Goal: Transaction & Acquisition: Purchase product/service

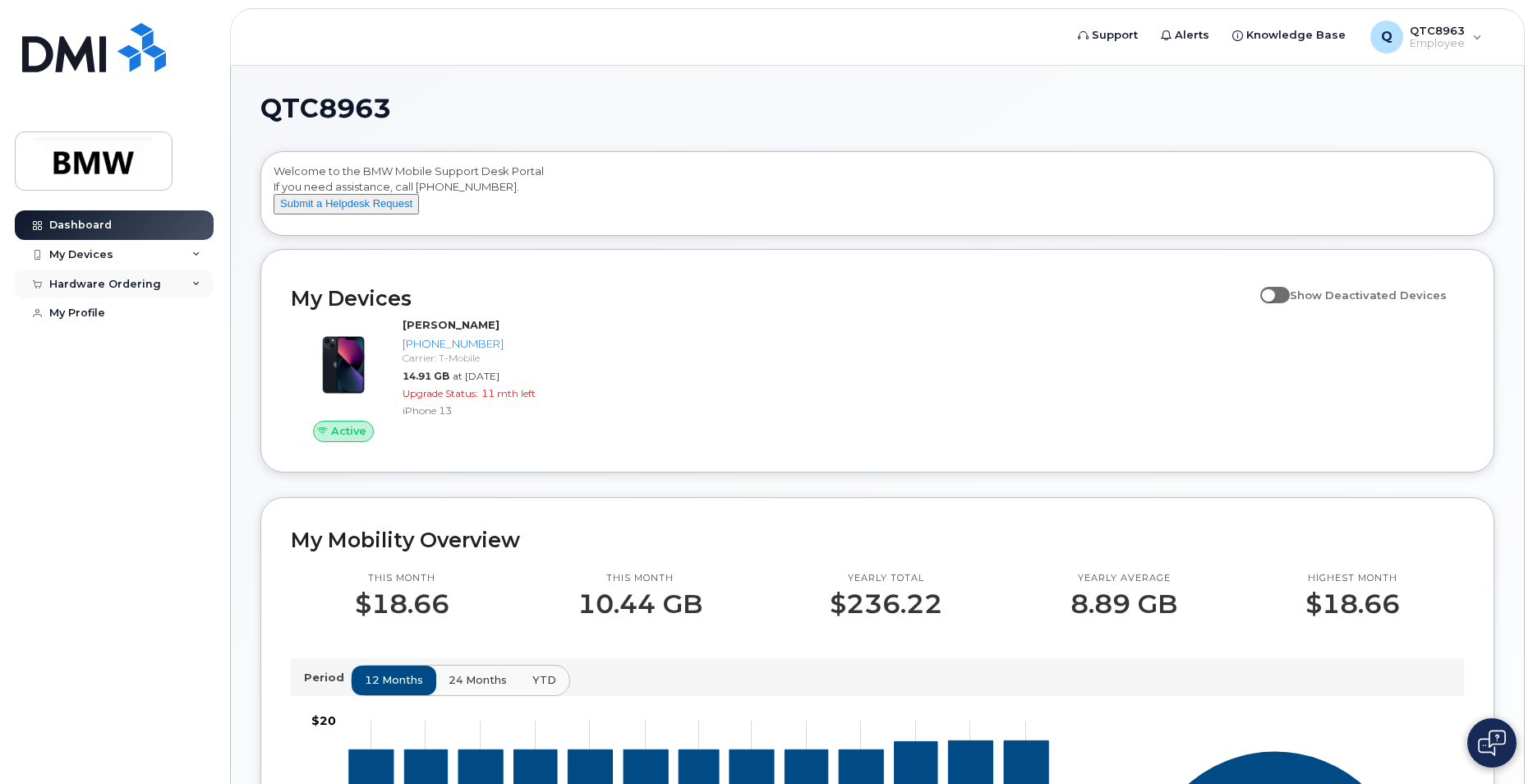
click at [199, 277] on div "Hardware Ordering" at bounding box center [114, 284] width 199 height 30
click at [83, 339] on div "New Order" at bounding box center [88, 345] width 63 height 15
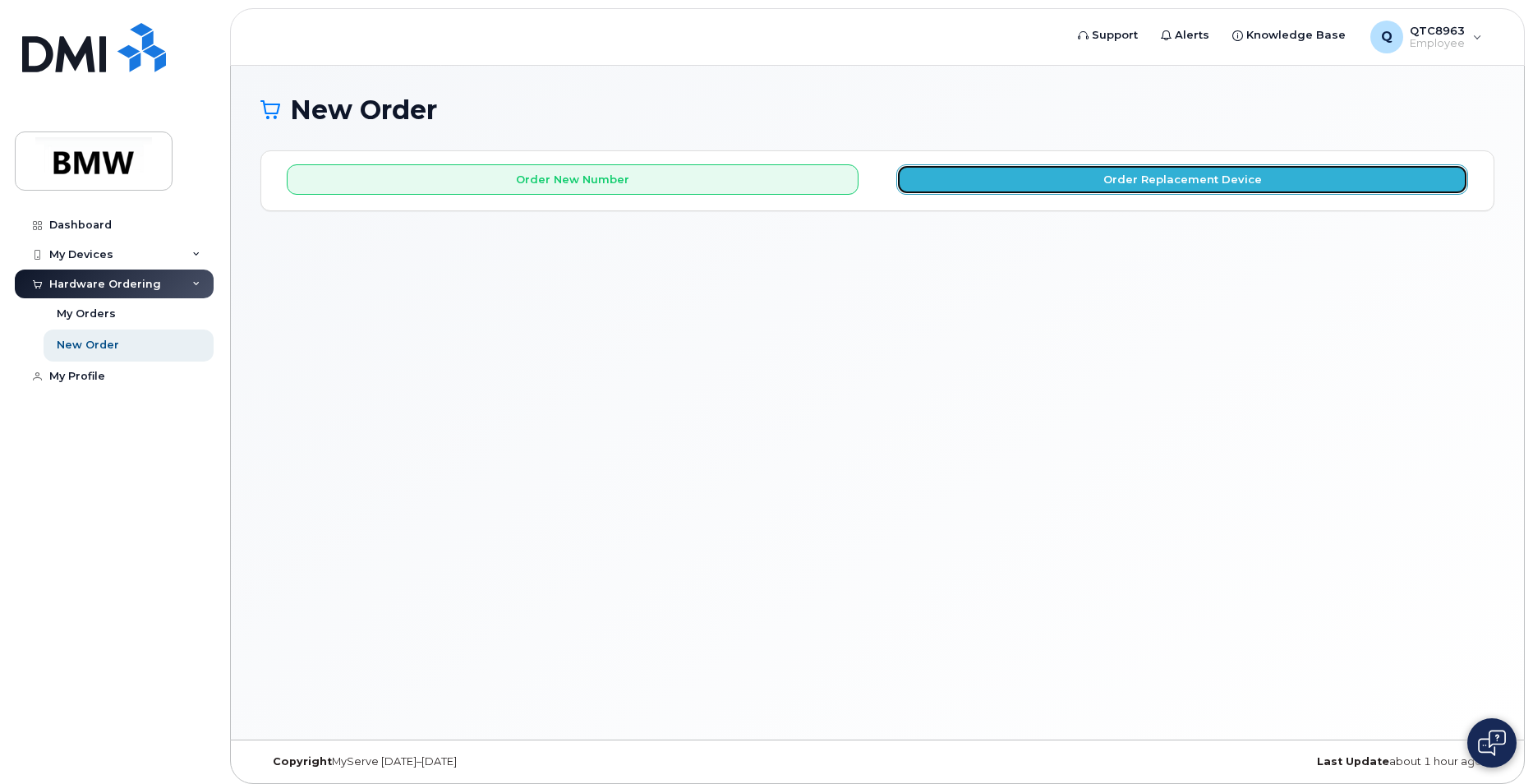
click at [1157, 186] on button "Order Replacement Device" at bounding box center [1182, 179] width 572 height 31
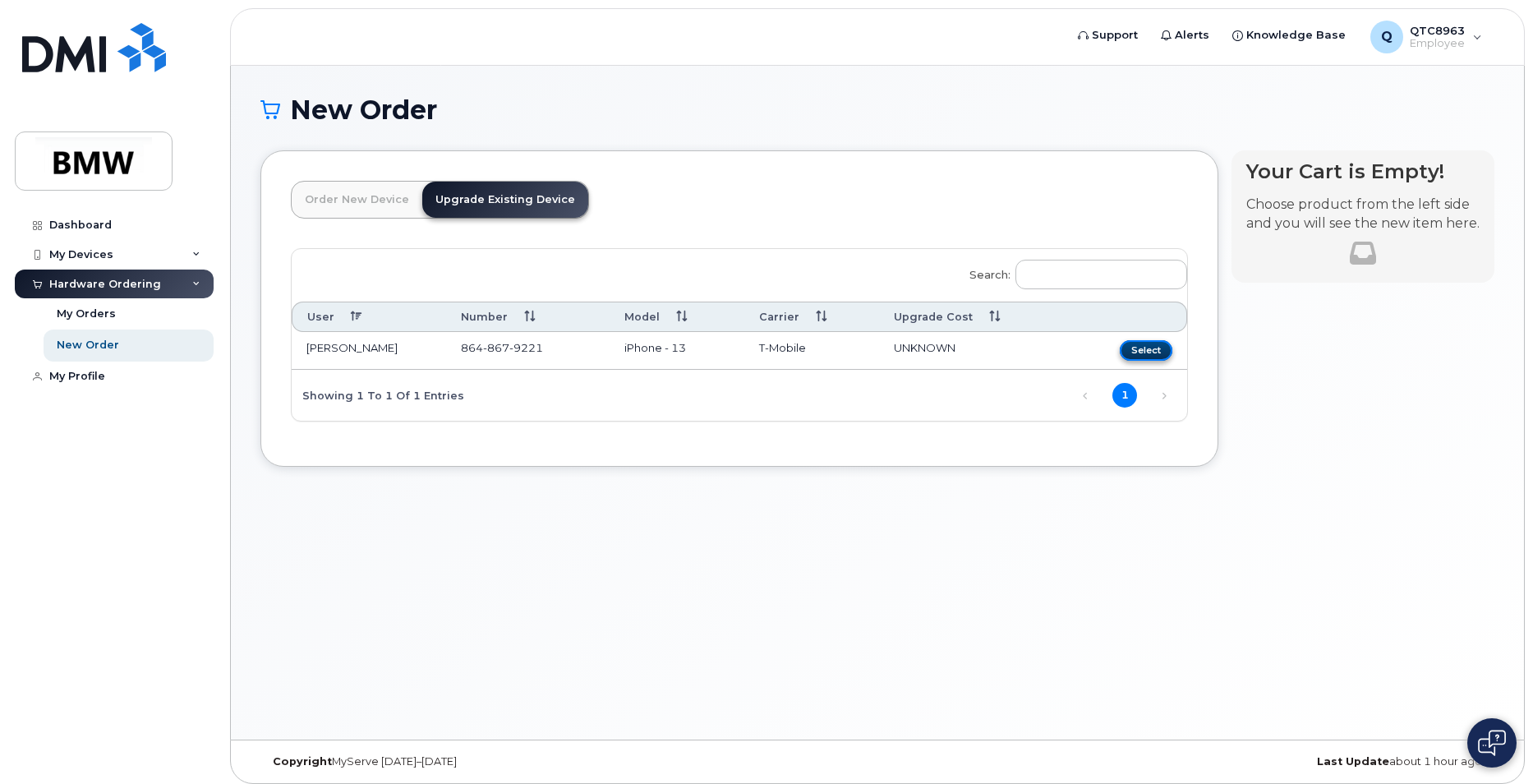
click at [1158, 348] on button "Select" at bounding box center [1147, 350] width 53 height 21
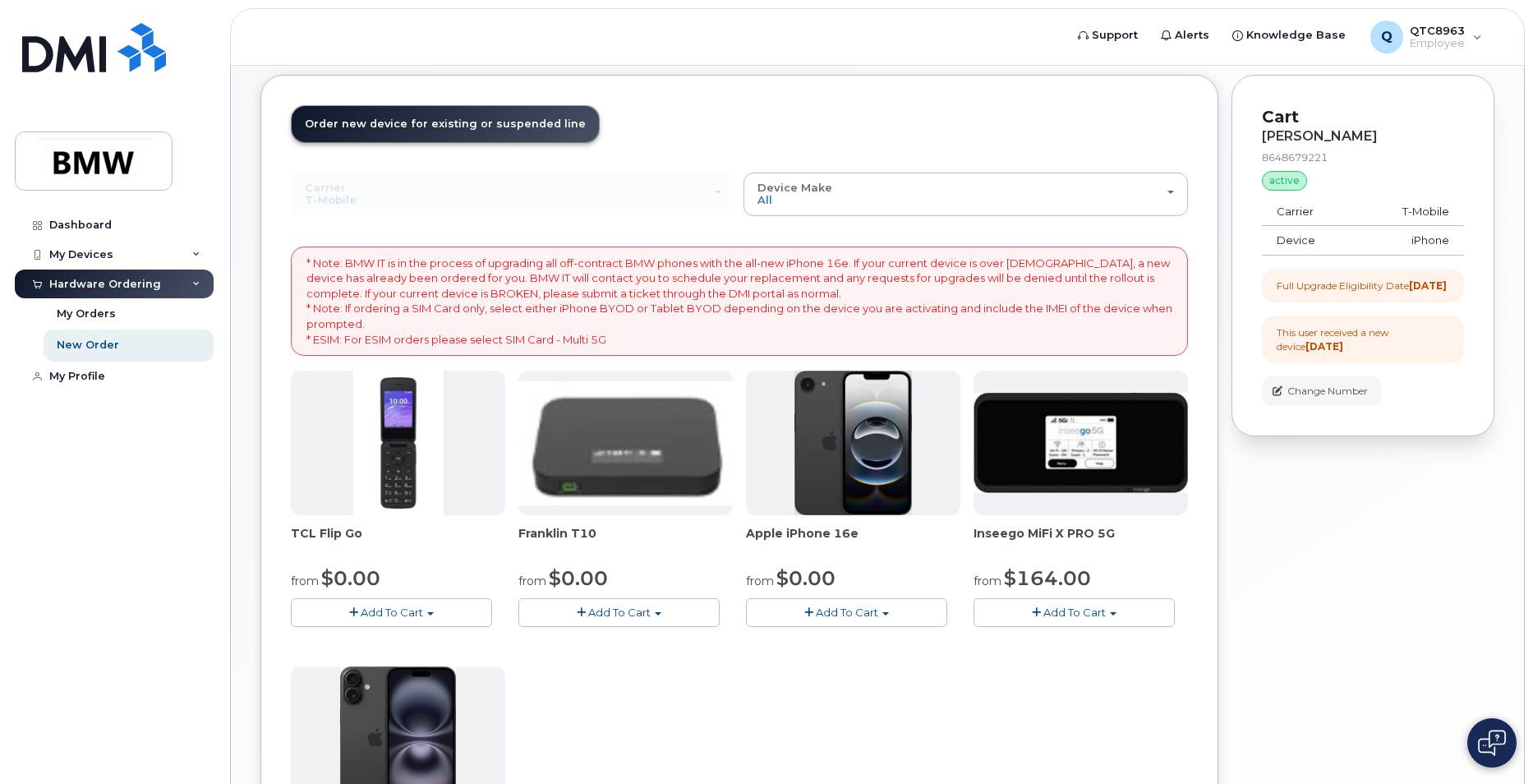
scroll to position [164, 0]
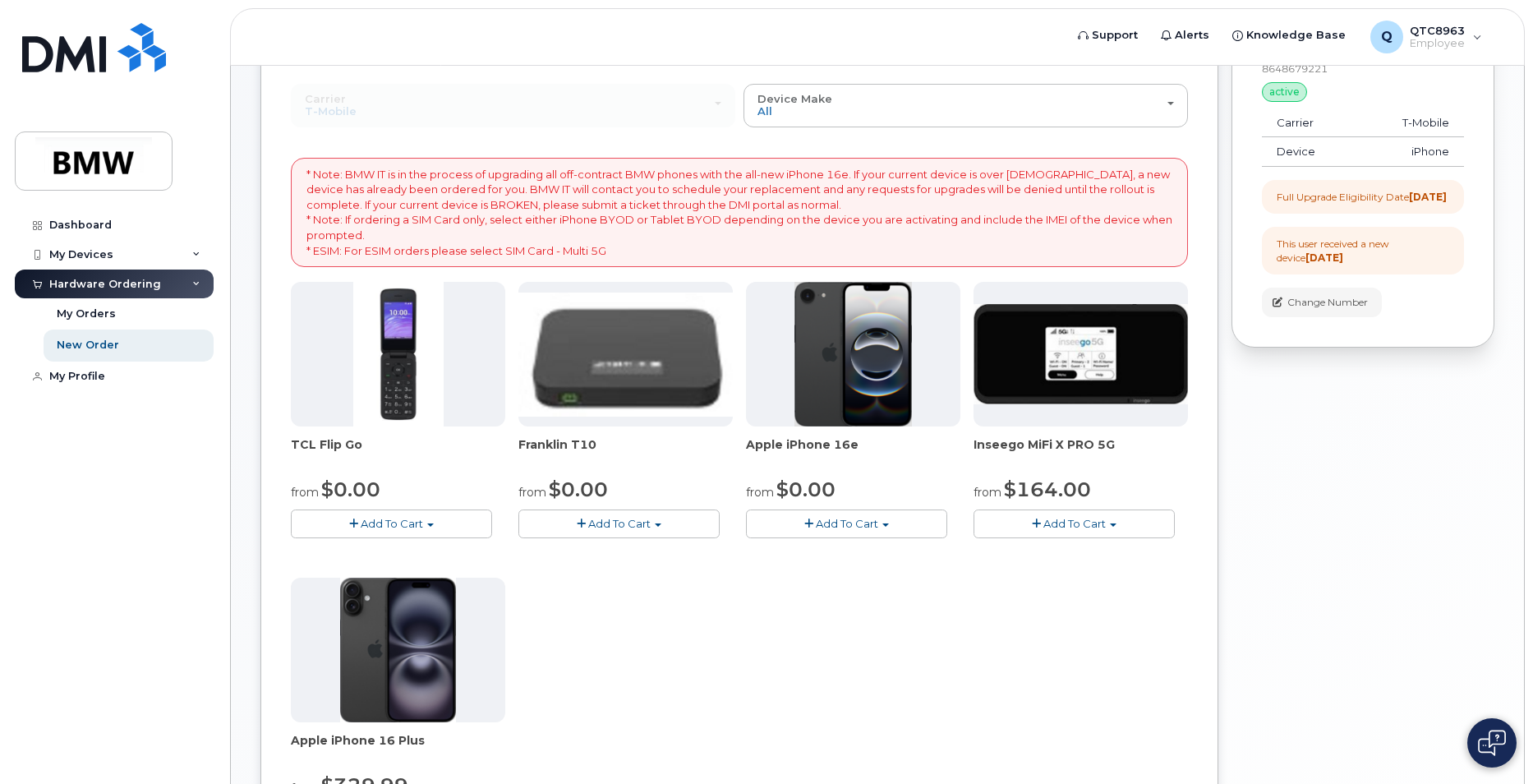
click at [848, 406] on img at bounding box center [854, 353] width 118 height 144
click at [839, 527] on span "Add To Cart" at bounding box center [847, 523] width 63 height 13
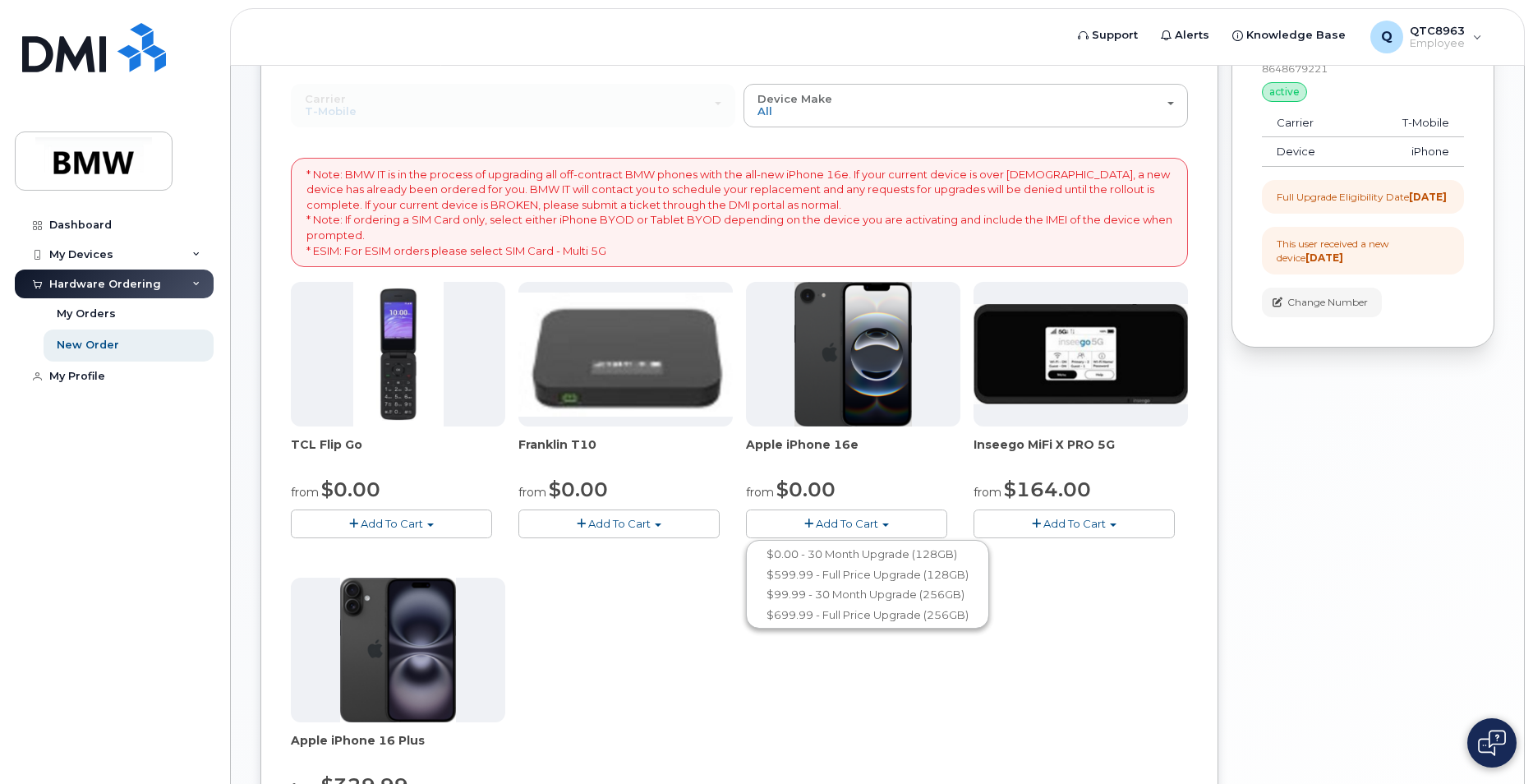
click at [839, 521] on span "Add To Cart" at bounding box center [847, 523] width 63 height 13
